Goal: Task Accomplishment & Management: Use online tool/utility

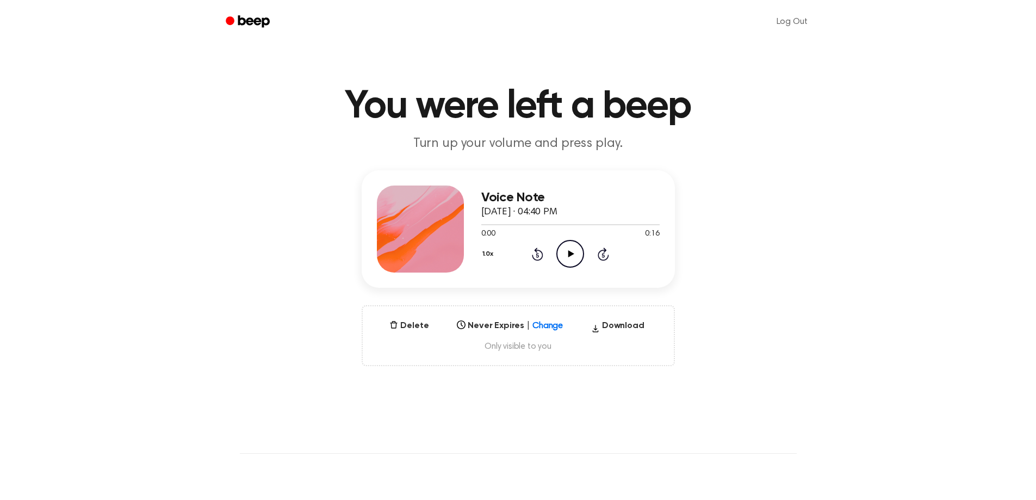
click at [567, 252] on icon "Play Audio" at bounding box center [570, 254] width 28 height 28
click at [425, 325] on button "Delete" at bounding box center [409, 325] width 48 height 13
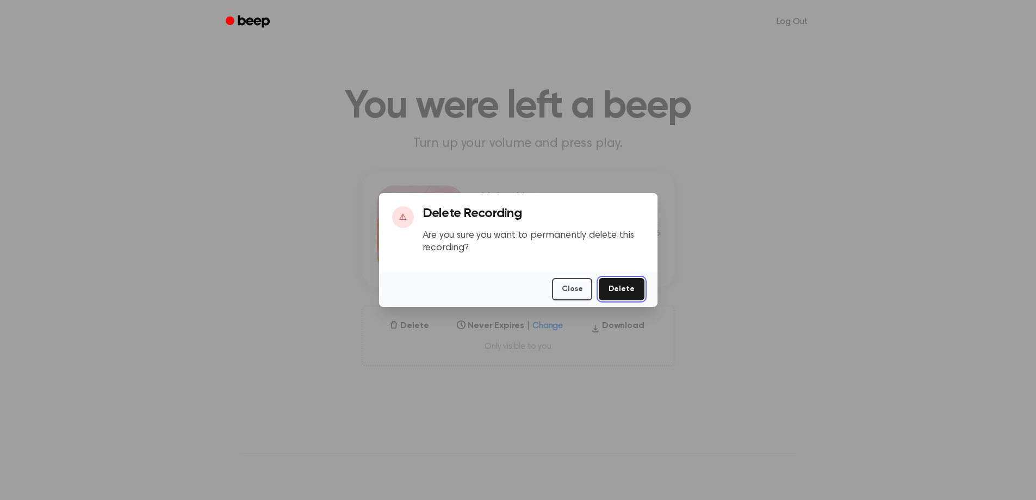
click at [635, 289] on button "Delete" at bounding box center [621, 289] width 45 height 22
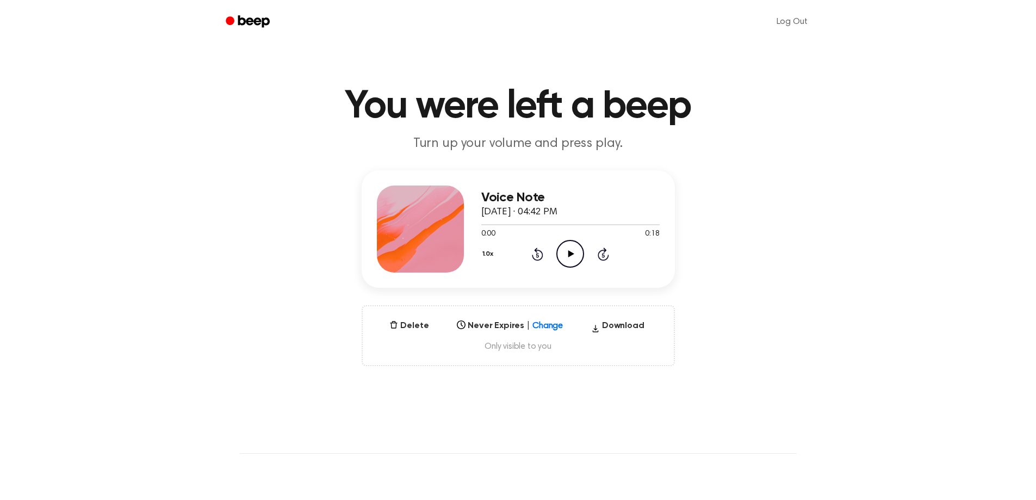
click at [576, 251] on icon "Play Audio" at bounding box center [570, 254] width 28 height 28
